Goal: Information Seeking & Learning: Learn about a topic

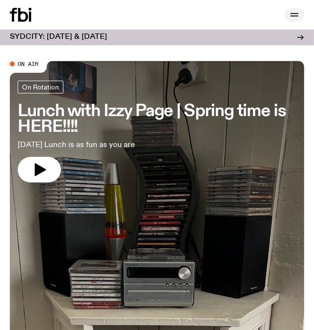
click at [294, 18] on icon "button" at bounding box center [295, 15] width 12 height 12
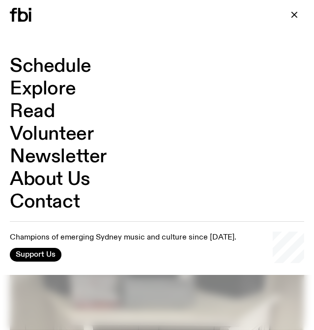
click at [42, 111] on link "Read" at bounding box center [32, 111] width 45 height 19
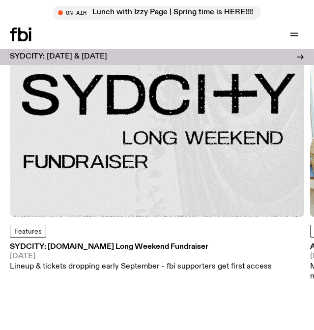
scroll to position [179, 0]
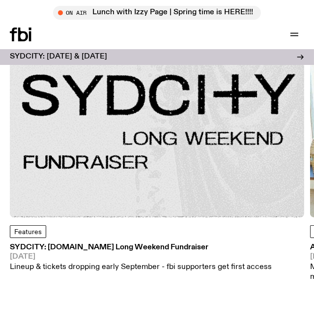
click at [137, 154] on img at bounding box center [157, 70] width 295 height 295
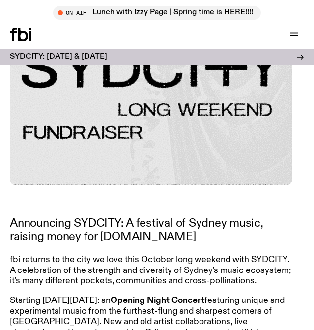
scroll to position [313, 0]
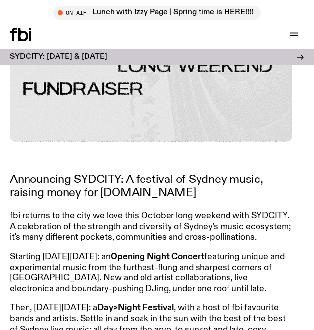
click at [205, 252] on strong "Opening Night Concert" at bounding box center [158, 256] width 94 height 9
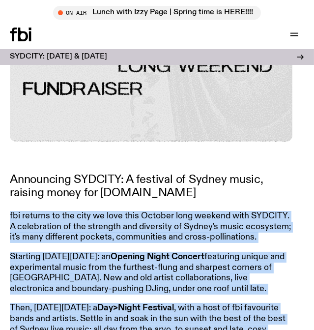
drag, startPoint x: 113, startPoint y: 209, endPoint x: 149, endPoint y: 311, distance: 108.2
click at [150, 314] on article "Announcing SYDCITY: A festival of Sydney music, raising money for [DOMAIN_NAME]…" at bounding box center [151, 319] width 283 height 293
click at [141, 303] on p "Then, [DATE][DATE]: a Day>Night Festival , with a host of fbi favourite bands a…" at bounding box center [151, 324] width 283 height 42
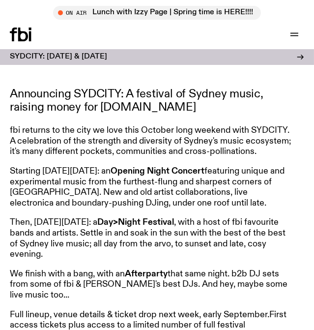
scroll to position [402, 0]
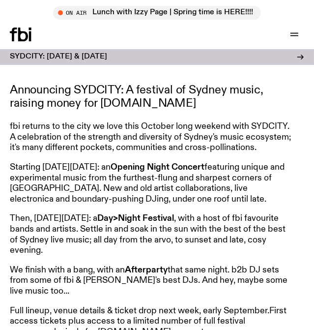
click at [27, 30] on icon at bounding box center [21, 35] width 22 height 14
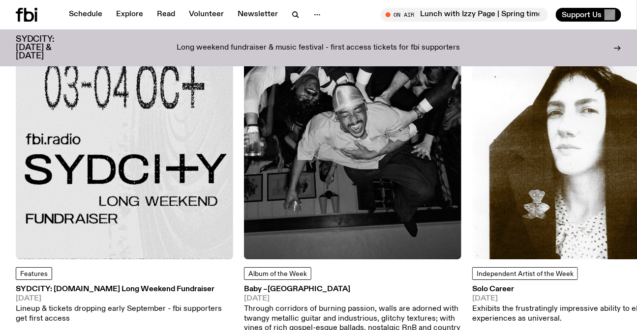
scroll to position [1110, 0]
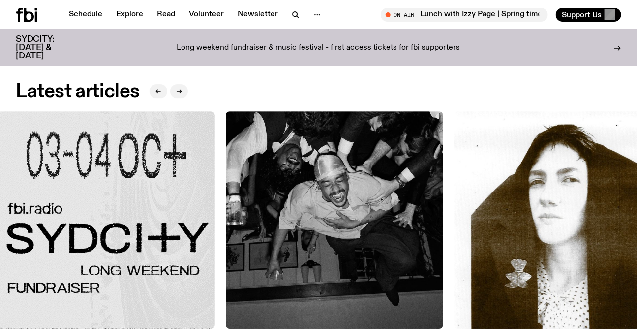
drag, startPoint x: 471, startPoint y: 153, endPoint x: 0, endPoint y: 168, distance: 470.9
click at [17, 169] on div "Features SYDCITY: [DOMAIN_NAME] Long Weekend Fundraiser [DATE] Lineup & tickets…" at bounding box center [318, 262] width 605 height 300
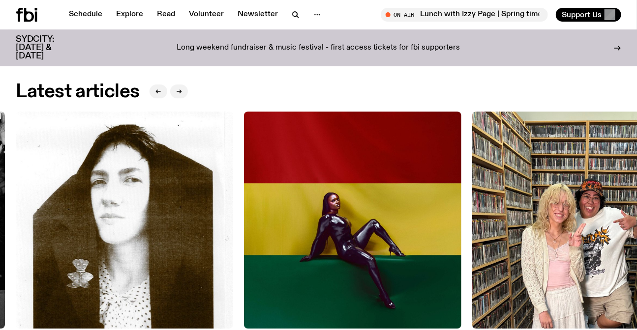
click at [244, 165] on img at bounding box center [352, 220] width 217 height 217
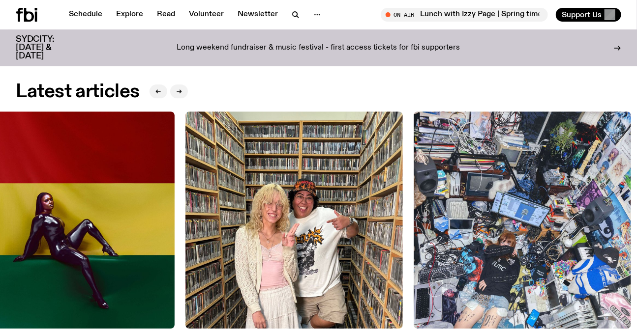
drag, startPoint x: 239, startPoint y: 189, endPoint x: 491, endPoint y: 197, distance: 252.4
click at [314, 197] on img at bounding box center [293, 220] width 217 height 217
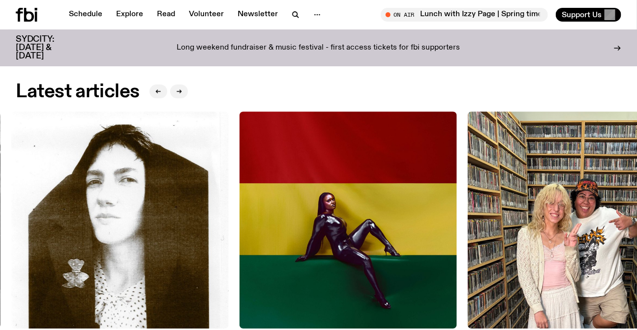
drag, startPoint x: 265, startPoint y: 184, endPoint x: 643, endPoint y: 184, distance: 378.7
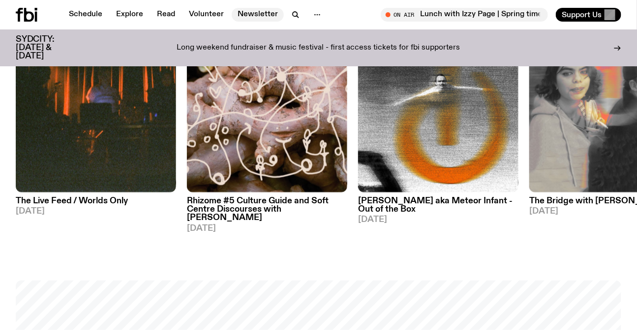
scroll to position [305, 0]
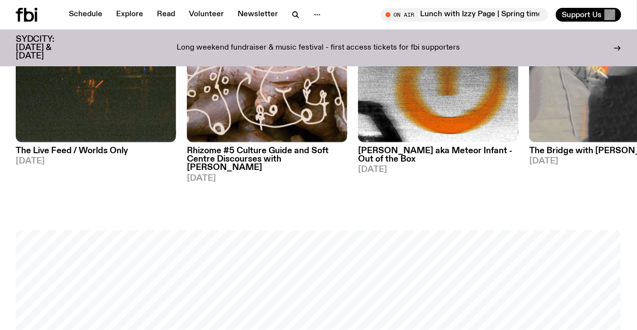
scroll to position [797, 0]
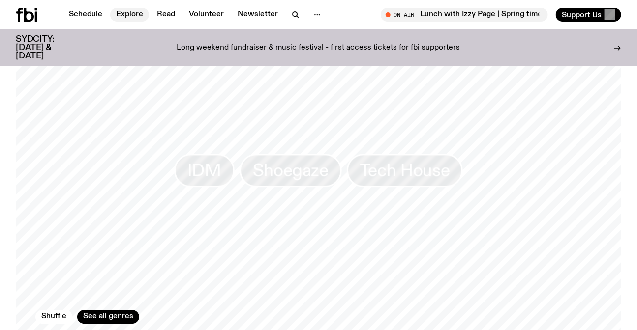
click at [135, 13] on link "Explore" at bounding box center [129, 15] width 39 height 14
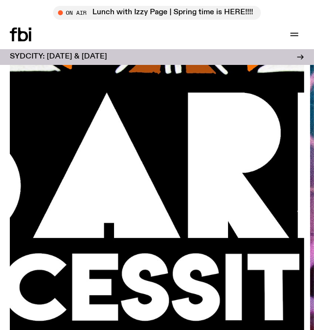
scroll to position [122, 0]
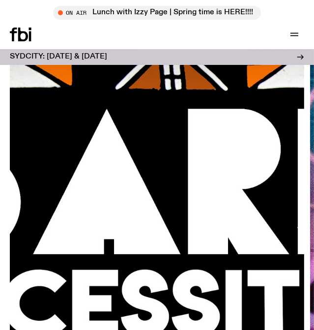
click at [23, 35] on icon at bounding box center [21, 35] width 22 height 14
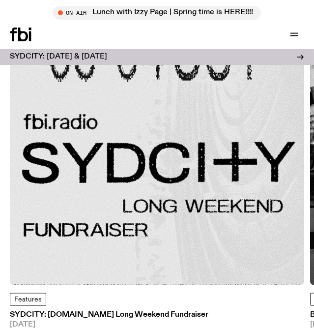
scroll to position [1451, 0]
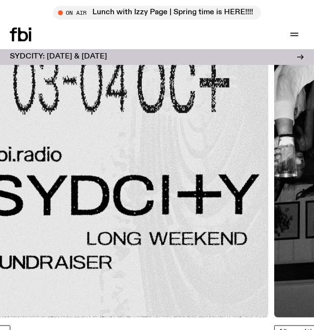
drag, startPoint x: 226, startPoint y: 179, endPoint x: 11, endPoint y: 179, distance: 214.9
click at [42, 185] on img at bounding box center [121, 170] width 295 height 295
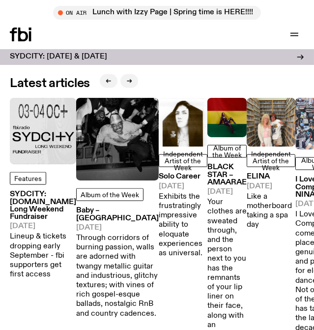
scroll to position [1361, 0]
